Goal: Information Seeking & Learning: Check status

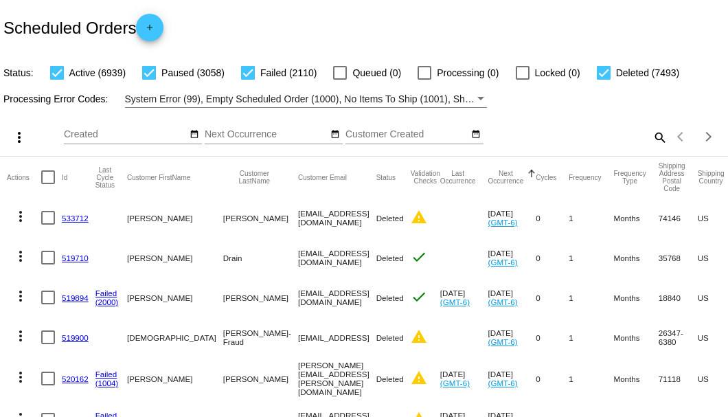
click at [651, 148] on mat-icon "search" at bounding box center [659, 136] width 16 height 21
click at [651, 140] on input "Search" at bounding box center [576, 134] width 181 height 11
click at [589, 140] on input "Search" at bounding box center [576, 134] width 181 height 11
click at [656, 148] on mat-icon "search" at bounding box center [659, 136] width 16 height 21
click at [655, 140] on input "Search" at bounding box center [576, 134] width 181 height 11
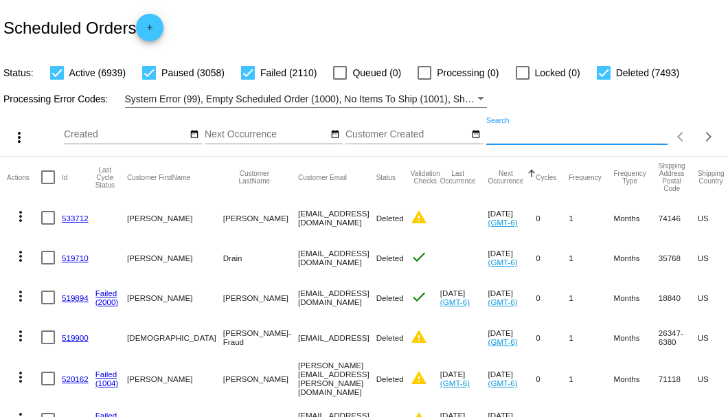
paste input "[EMAIL_ADDRESS][DOMAIN_NAME]"
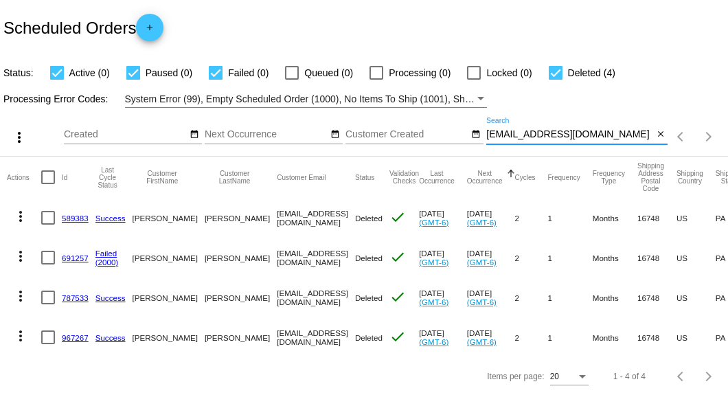
scroll to position [24, 0]
type input "[EMAIL_ADDRESS][DOMAIN_NAME]"
click at [658, 135] on mat-icon "close" at bounding box center [661, 134] width 10 height 11
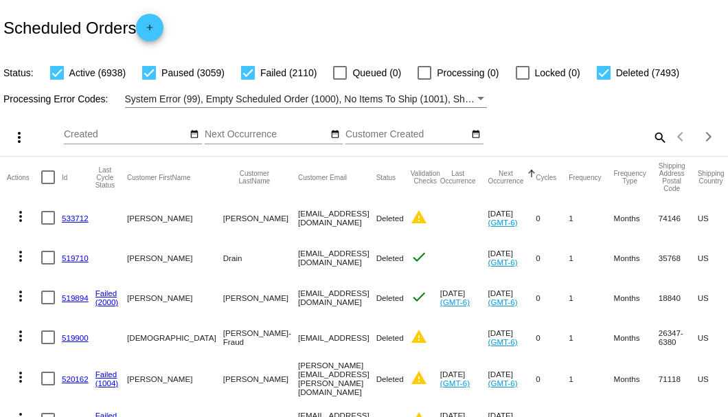
click at [651, 148] on mat-icon "search" at bounding box center [659, 136] width 16 height 21
click at [648, 140] on input "Search" at bounding box center [576, 134] width 181 height 11
paste input "[EMAIL_ADDRESS][DOMAIN_NAME]"
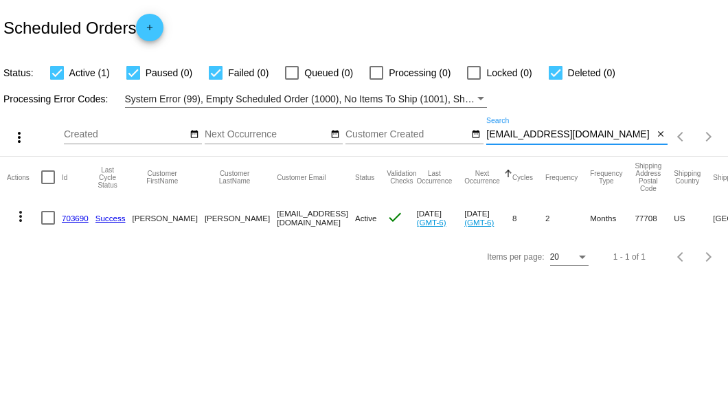
type input "[EMAIL_ADDRESS][DOMAIN_NAME]"
click at [66, 214] on link "703690" at bounding box center [75, 218] width 27 height 9
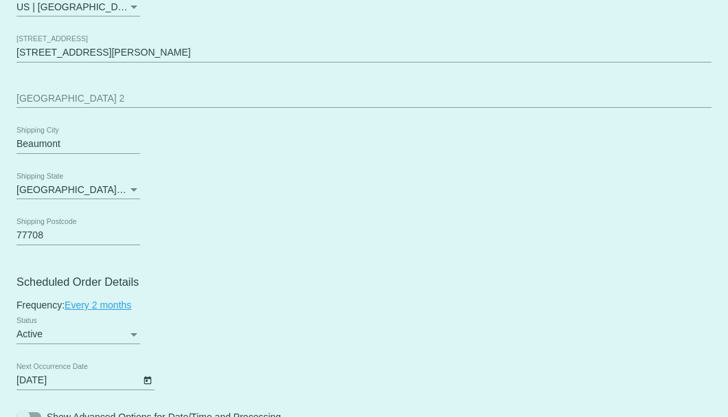
scroll to position [687, 0]
